Goal: Information Seeking & Learning: Learn about a topic

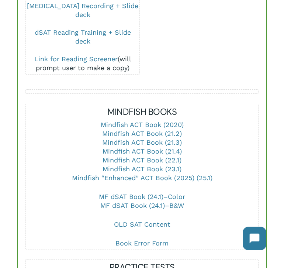
scroll to position [339, 0]
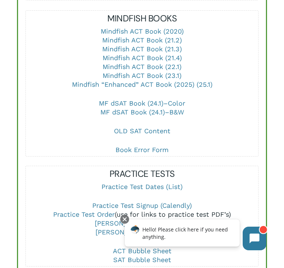
click at [226, 105] on p "MF dSAT Book (24.1)–Color MF dSAT Book (24.1)–B&W" at bounding box center [142, 113] width 232 height 28
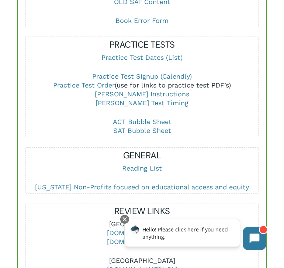
scroll to position [461, 0]
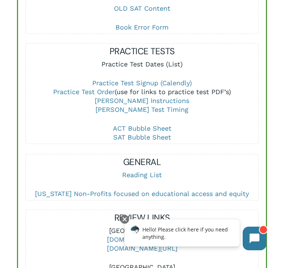
click at [138, 61] on link "Practice Test Dates (List)" at bounding box center [142, 64] width 81 height 8
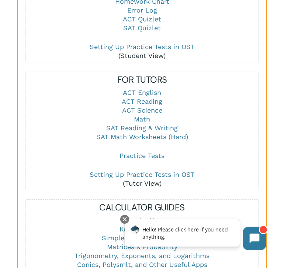
scroll to position [930, 0]
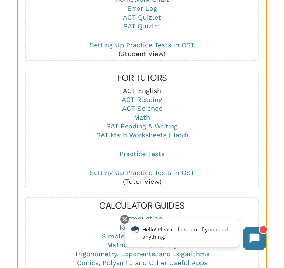
click at [147, 91] on link "ACT English" at bounding box center [142, 91] width 38 height 8
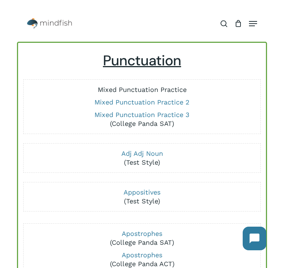
click at [148, 93] on link "Mixed Punctuation Practice" at bounding box center [142, 90] width 89 height 8
click at [131, 117] on link "Mixed Punctuation Practice 3" at bounding box center [142, 115] width 95 height 8
